Goal: Information Seeking & Learning: Understand process/instructions

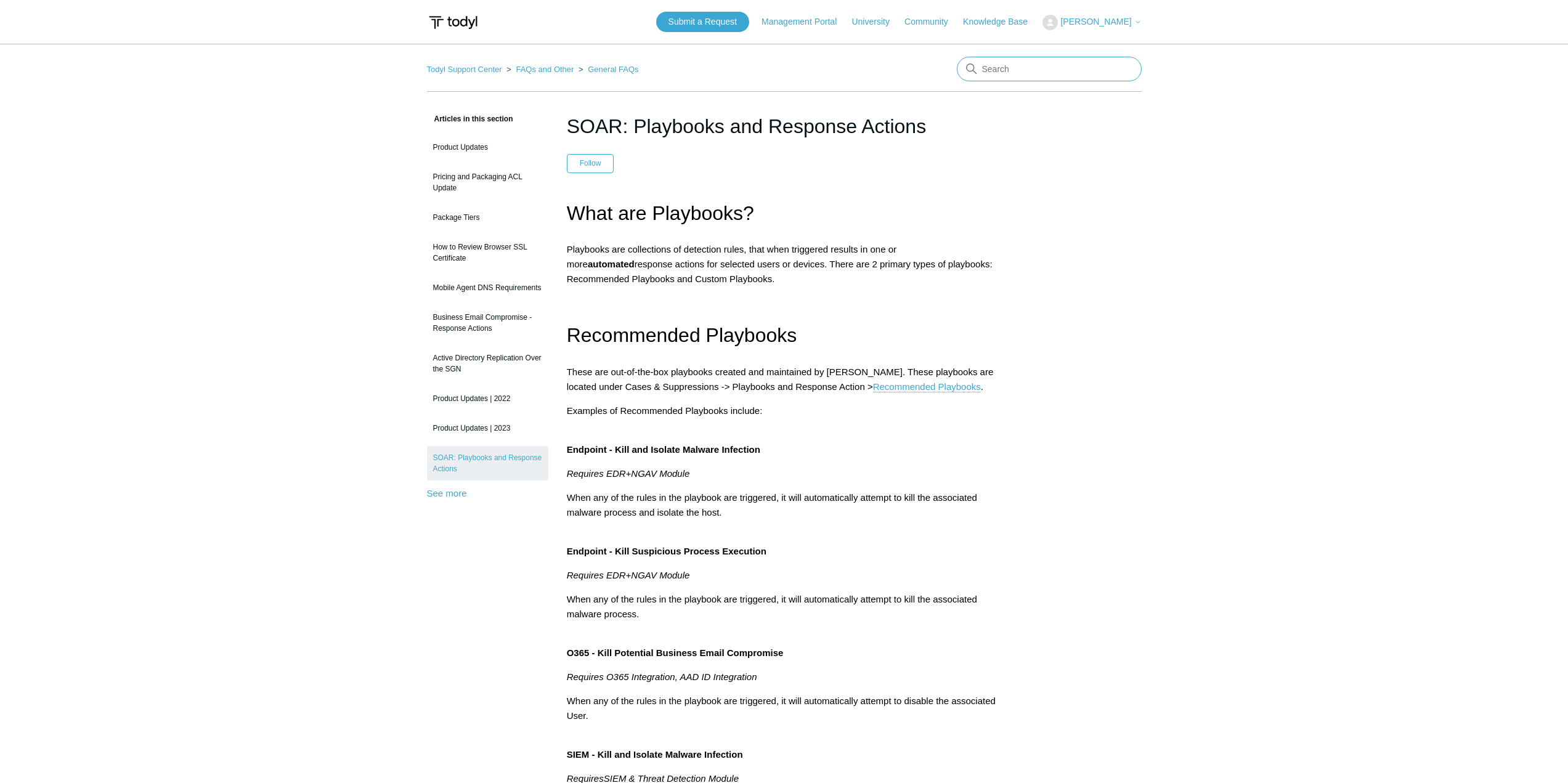
click at [1087, 75] on input "Search" at bounding box center [1048, 70] width 185 height 25
type input "uninstall"
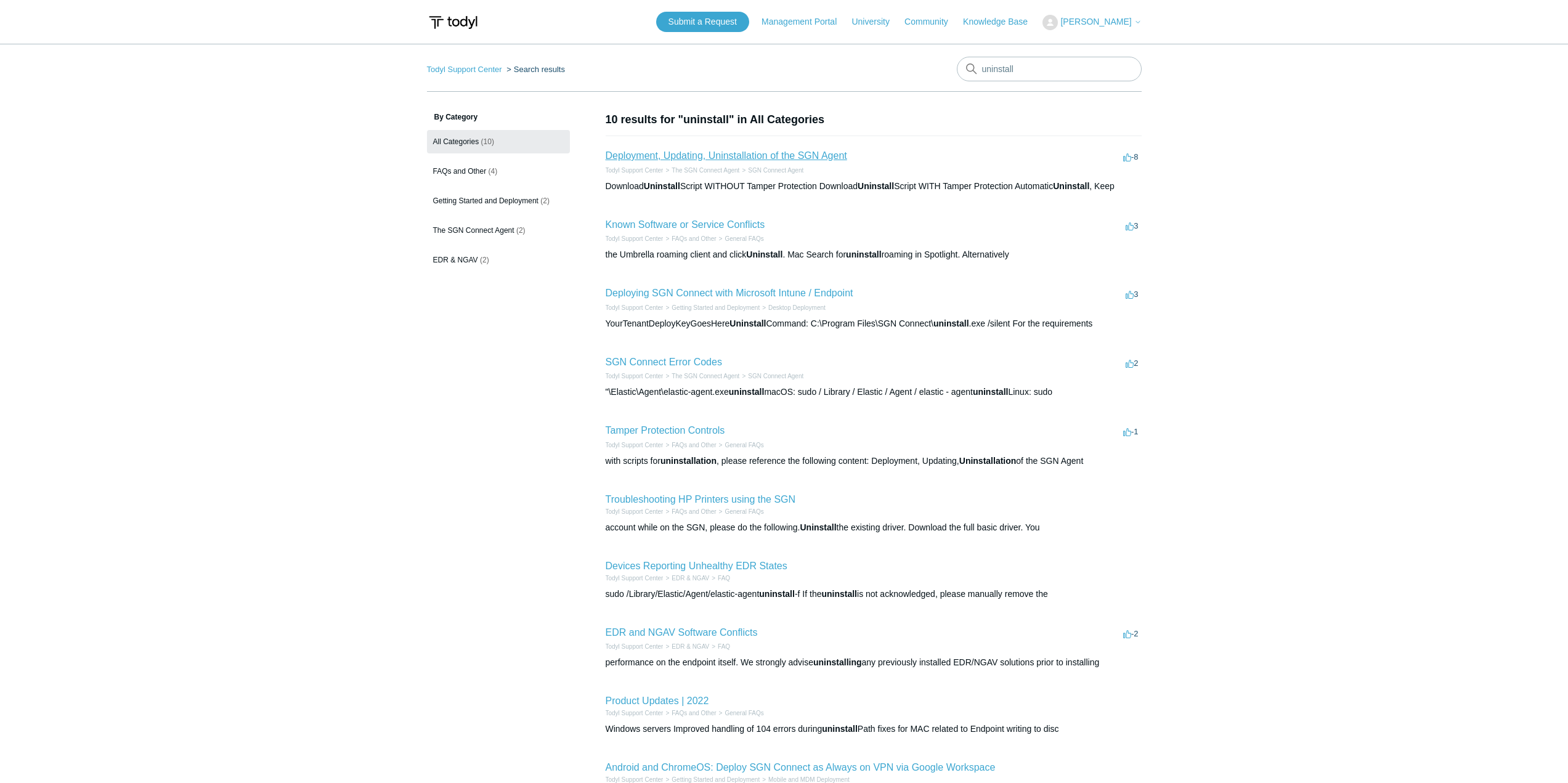
click at [745, 160] on link "Deployment, Updating, Uninstallation of the SGN Agent" at bounding box center [727, 156] width 242 height 11
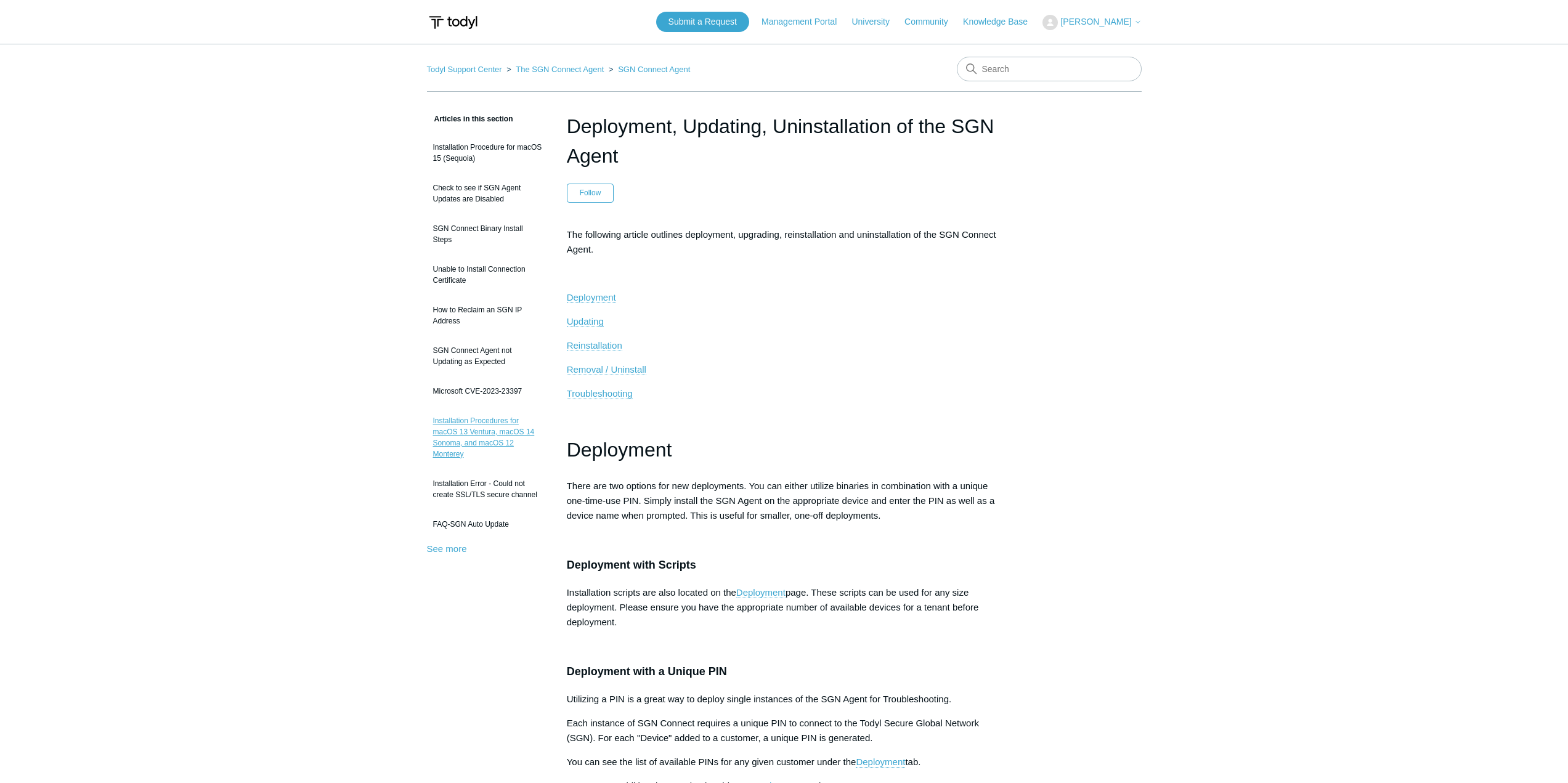
click at [494, 438] on link "Installation Procedures for macOS 13 Ventura, macOS 14 Sonoma, and macOS 12 Mon…" at bounding box center [488, 437] width 122 height 57
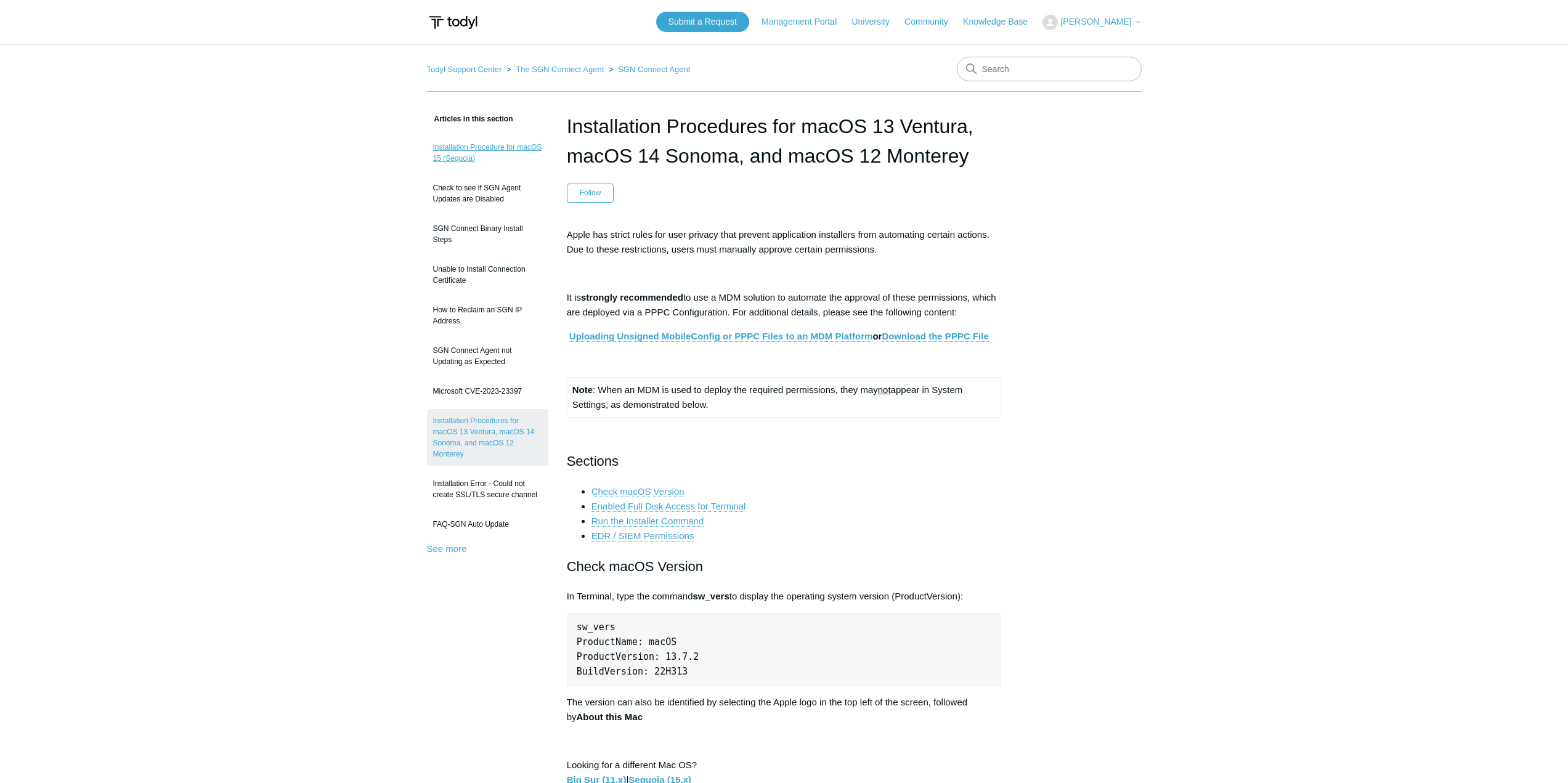
click at [497, 144] on link "Installation Procedure for macOS 15 (Sequoia)" at bounding box center [488, 153] width 122 height 35
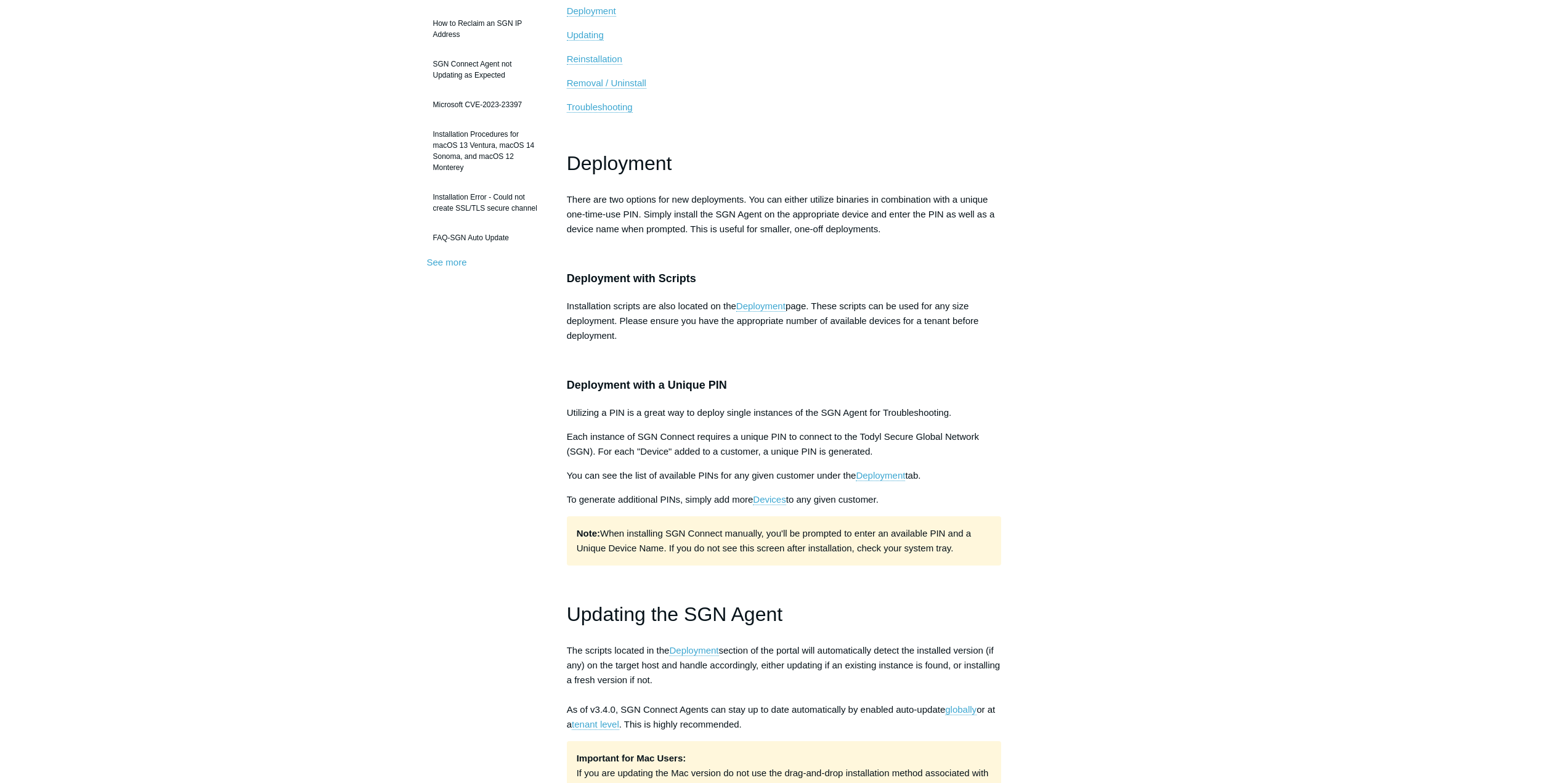
scroll to position [308, 0]
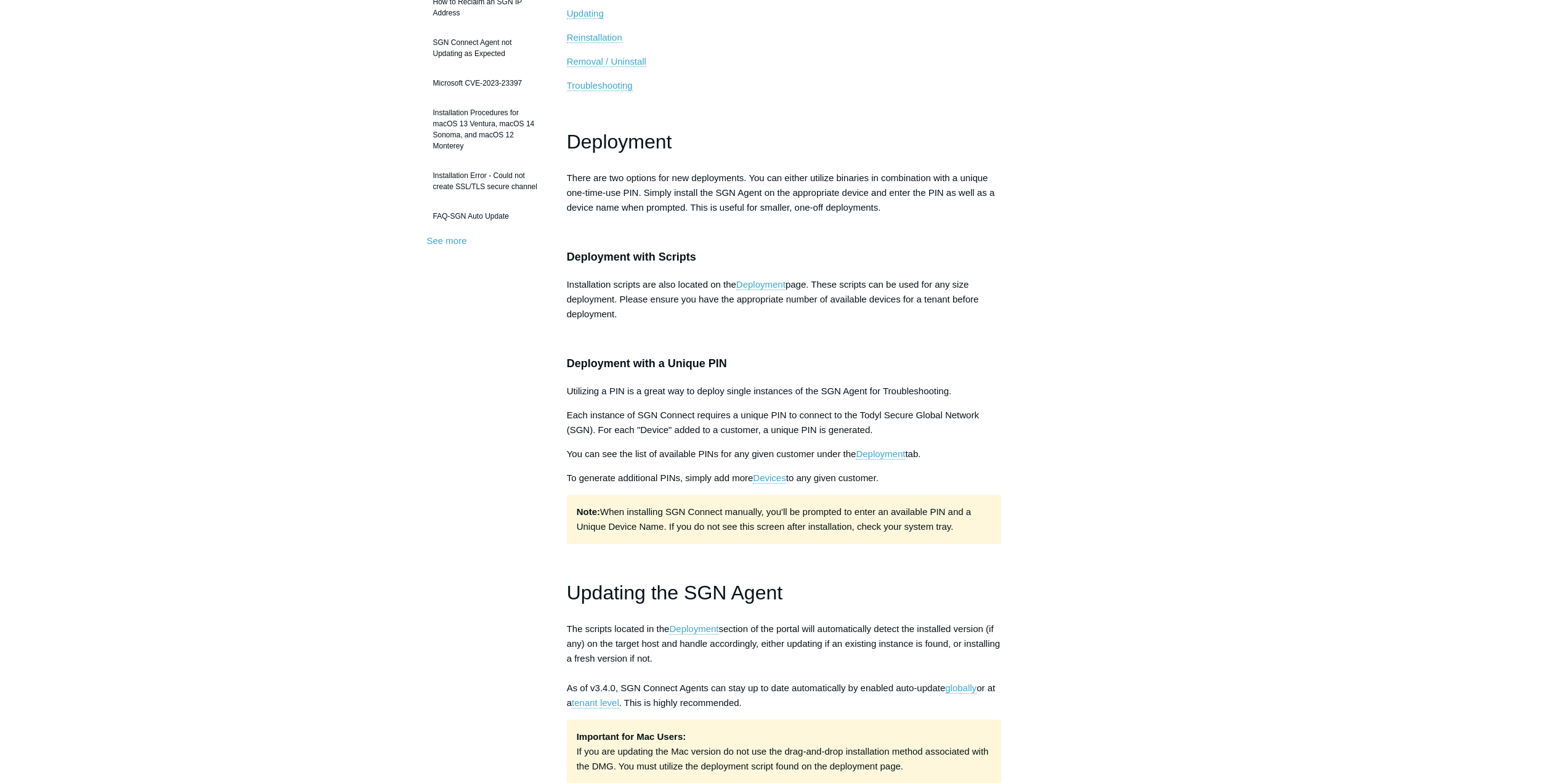
drag, startPoint x: 1576, startPoint y: 3, endPoint x: 1493, endPoint y: 4, distance: 83.0
